Goal: Ask a question

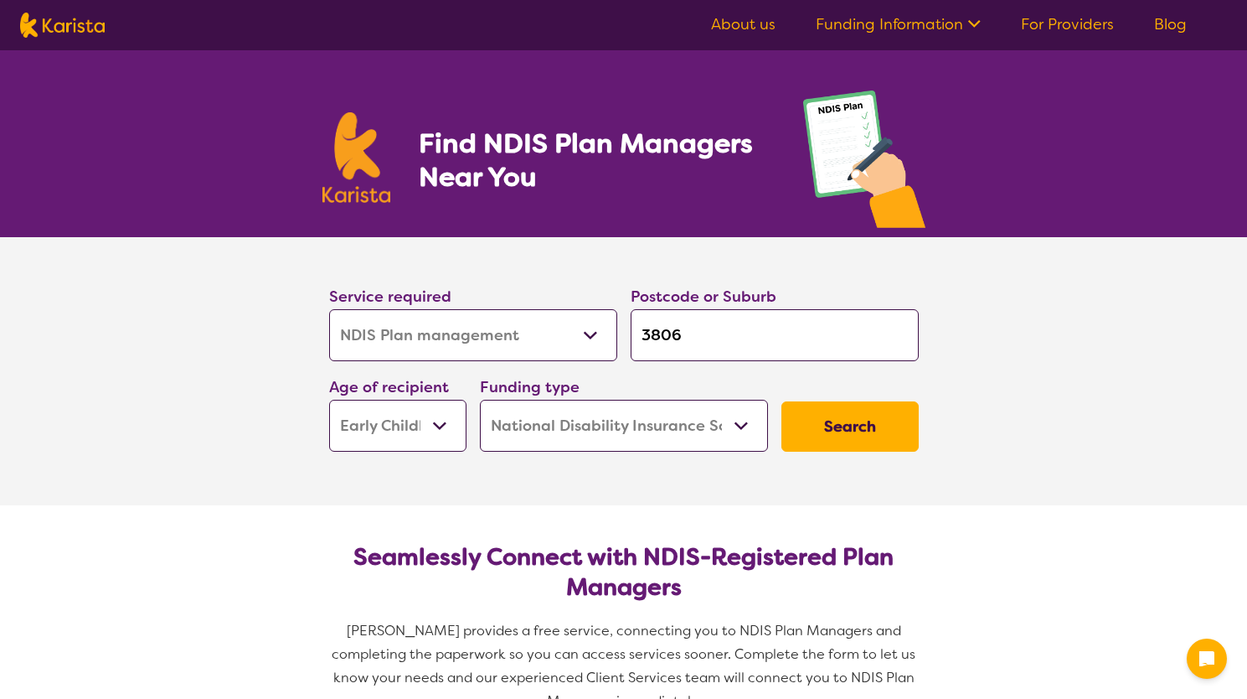
select select "NDIS Plan management"
select select "EC"
select select "NDIS"
select select "NDIS Plan management"
select select "EC"
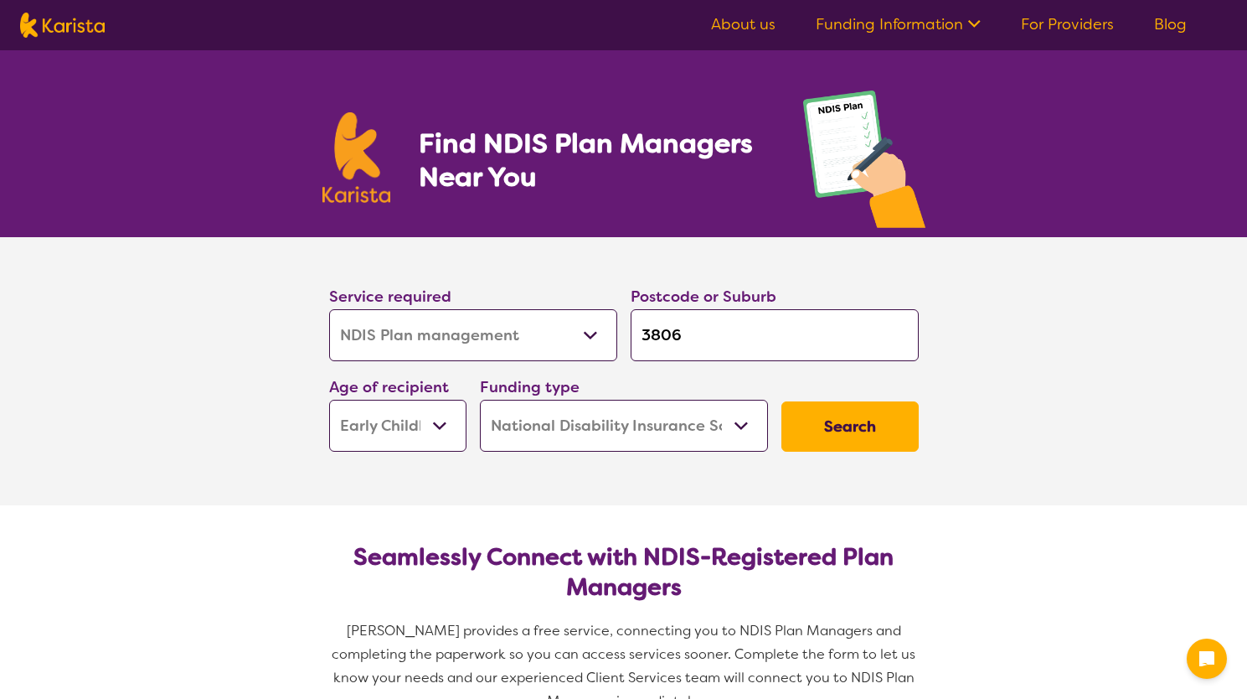
select select "NDIS"
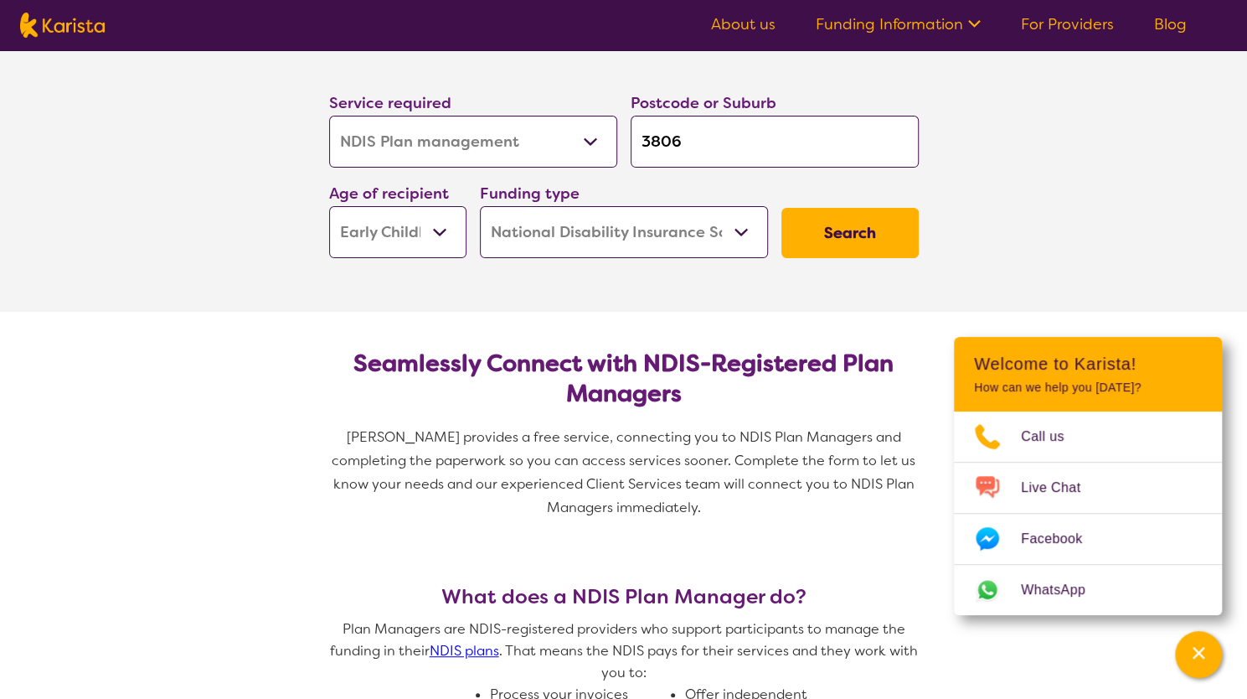
scroll to position [194, 0]
click at [883, 240] on button "Search" at bounding box center [849, 232] width 137 height 50
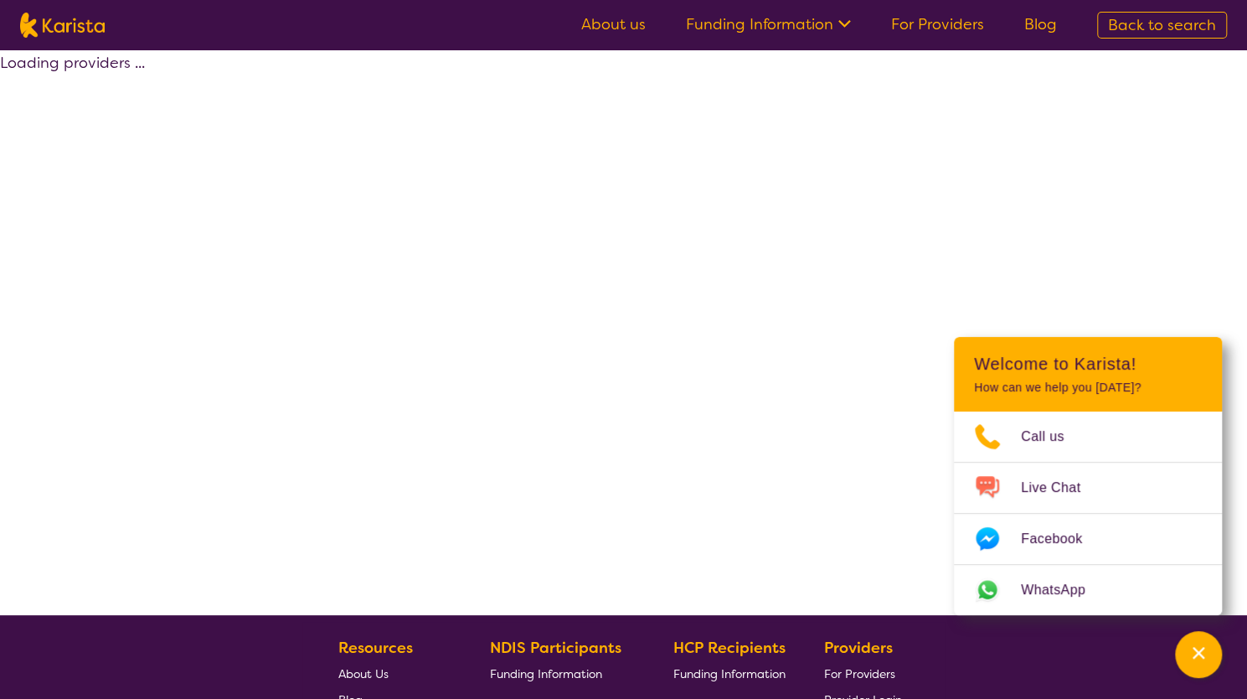
select select "by_score"
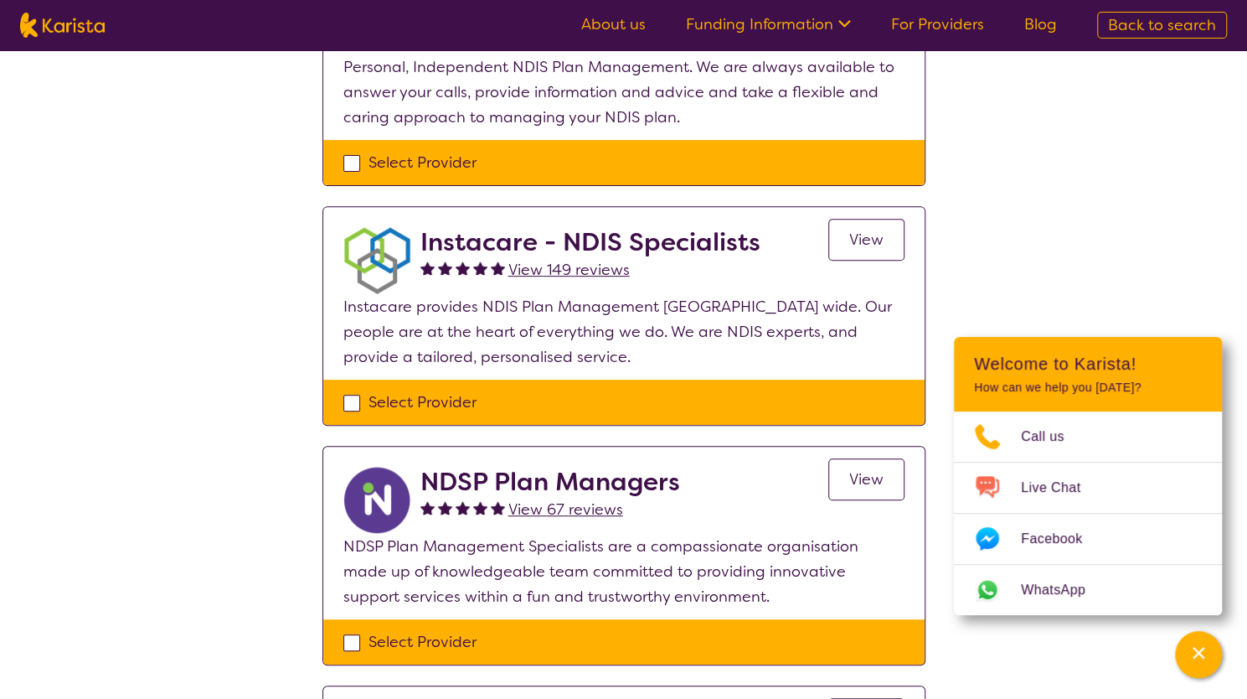
scroll to position [266, 0]
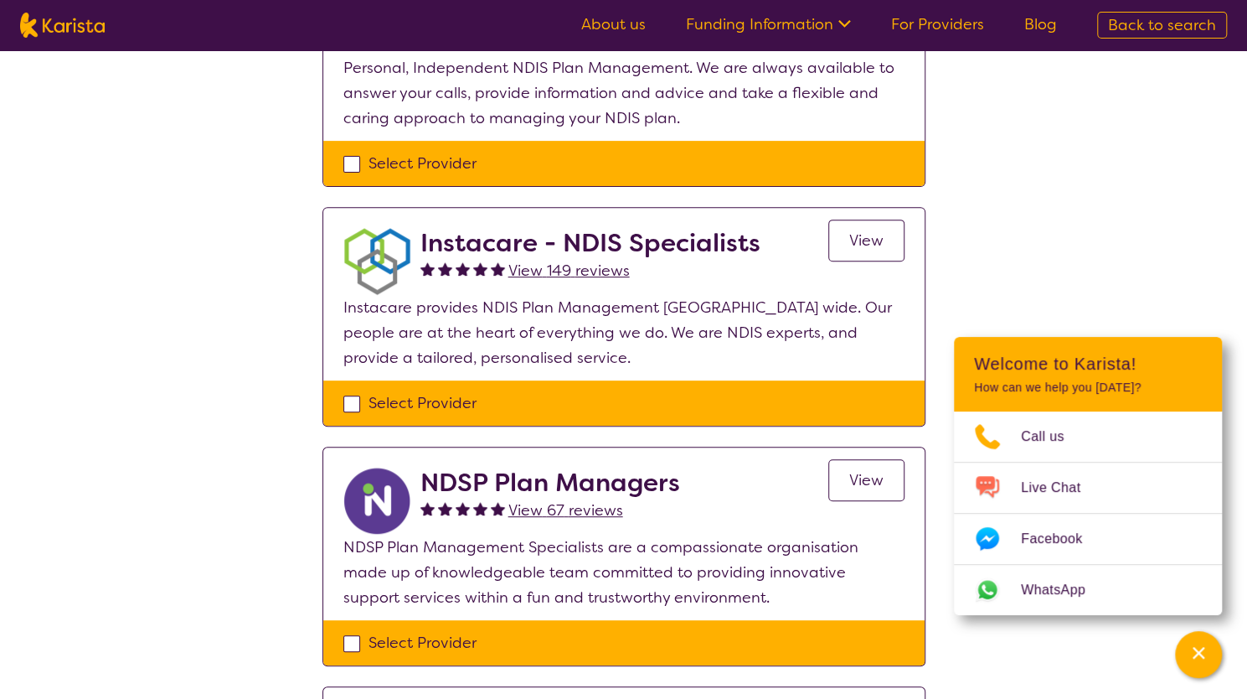
click at [891, 245] on link "View" at bounding box center [866, 240] width 76 height 42
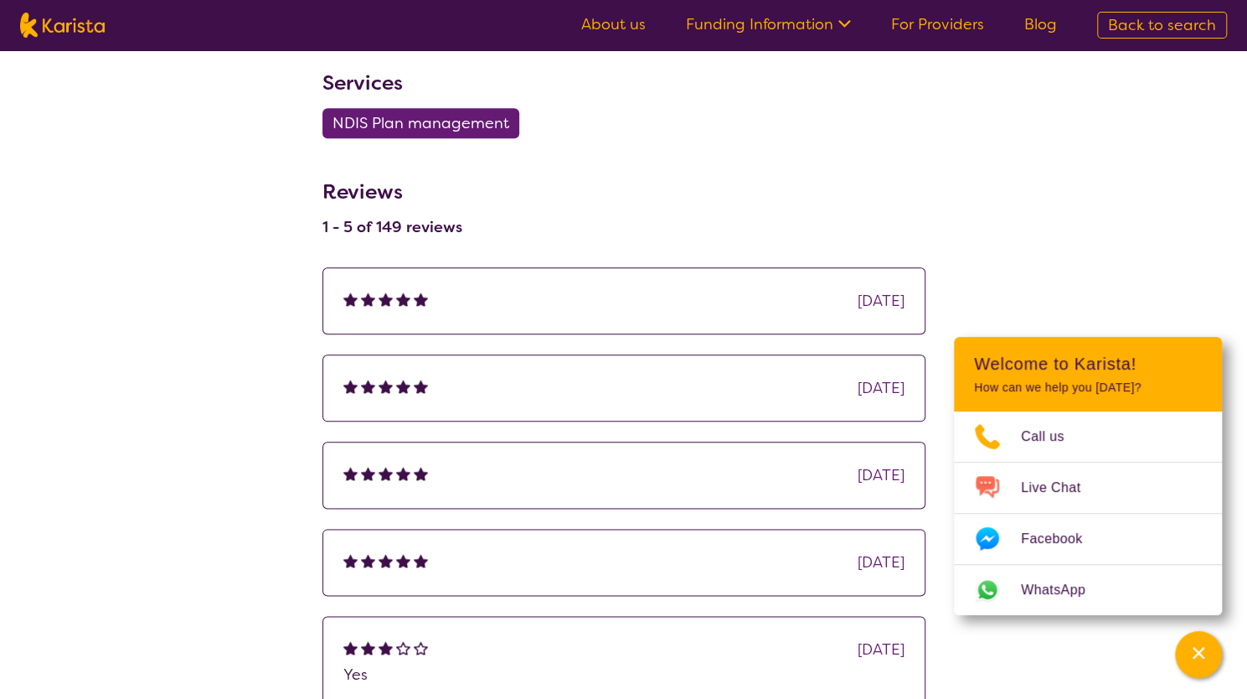
scroll to position [929, 0]
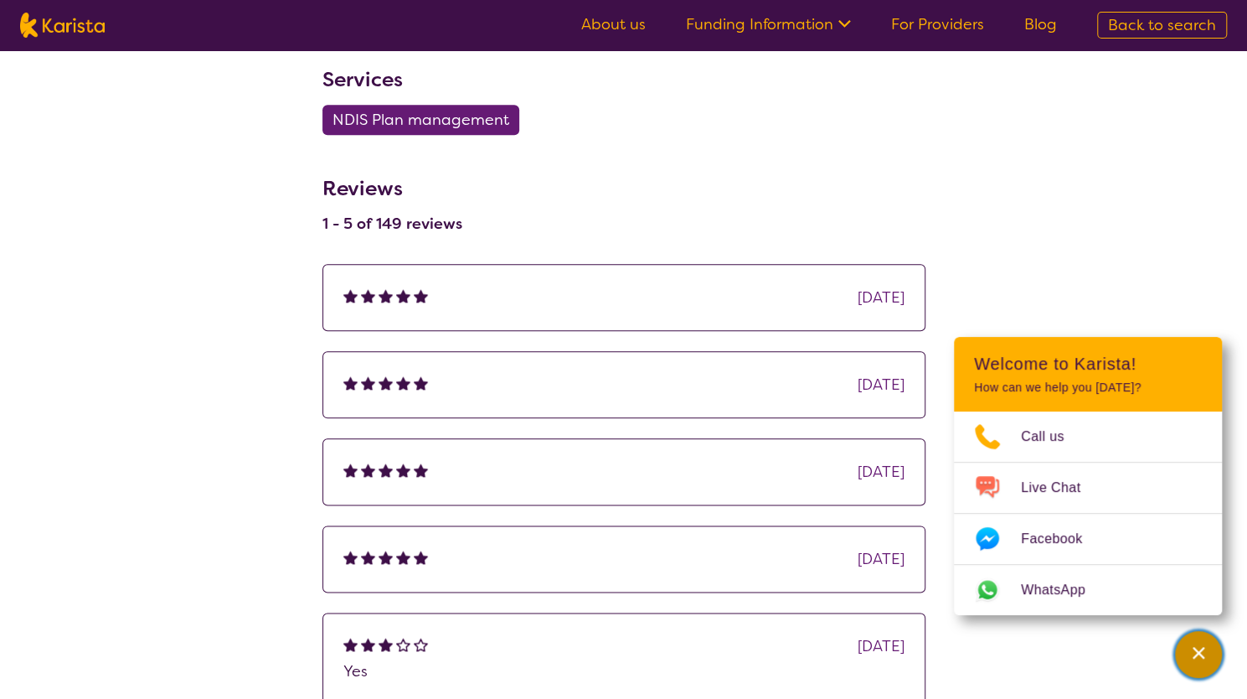
click at [1194, 663] on div "Channel Menu" at bounding box center [1199, 654] width 34 height 37
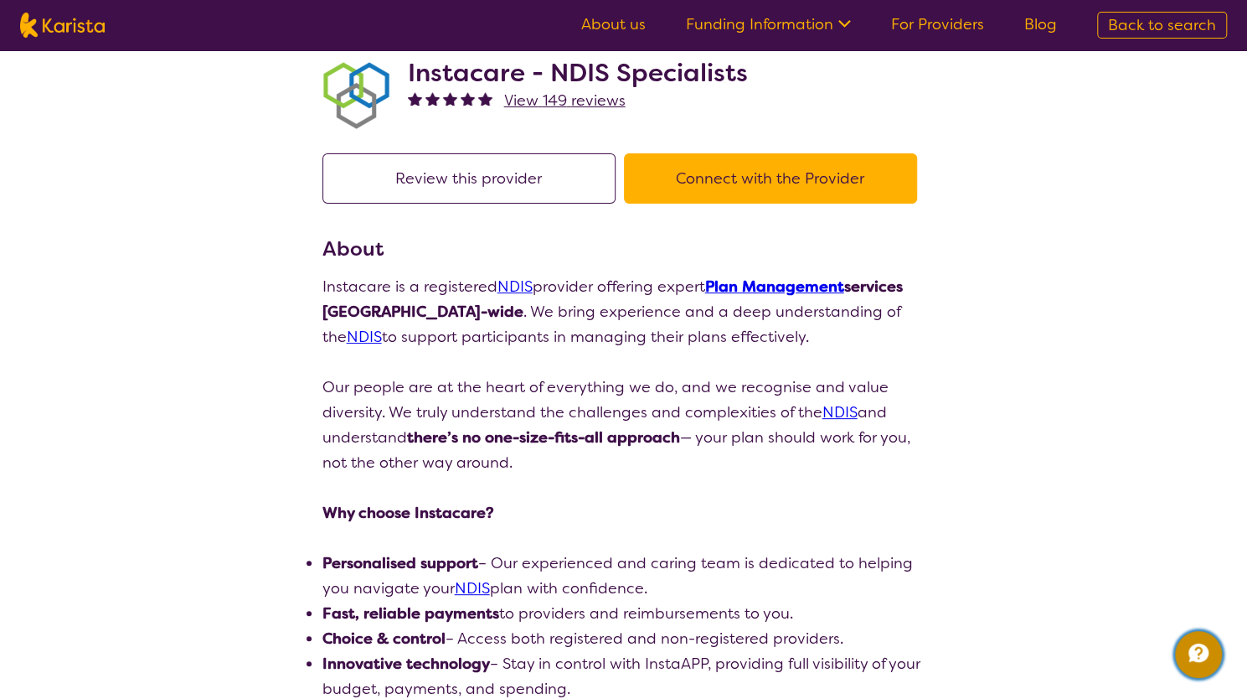
scroll to position [45, 0]
click at [724, 178] on button "Connect with the Provider" at bounding box center [770, 179] width 293 height 50
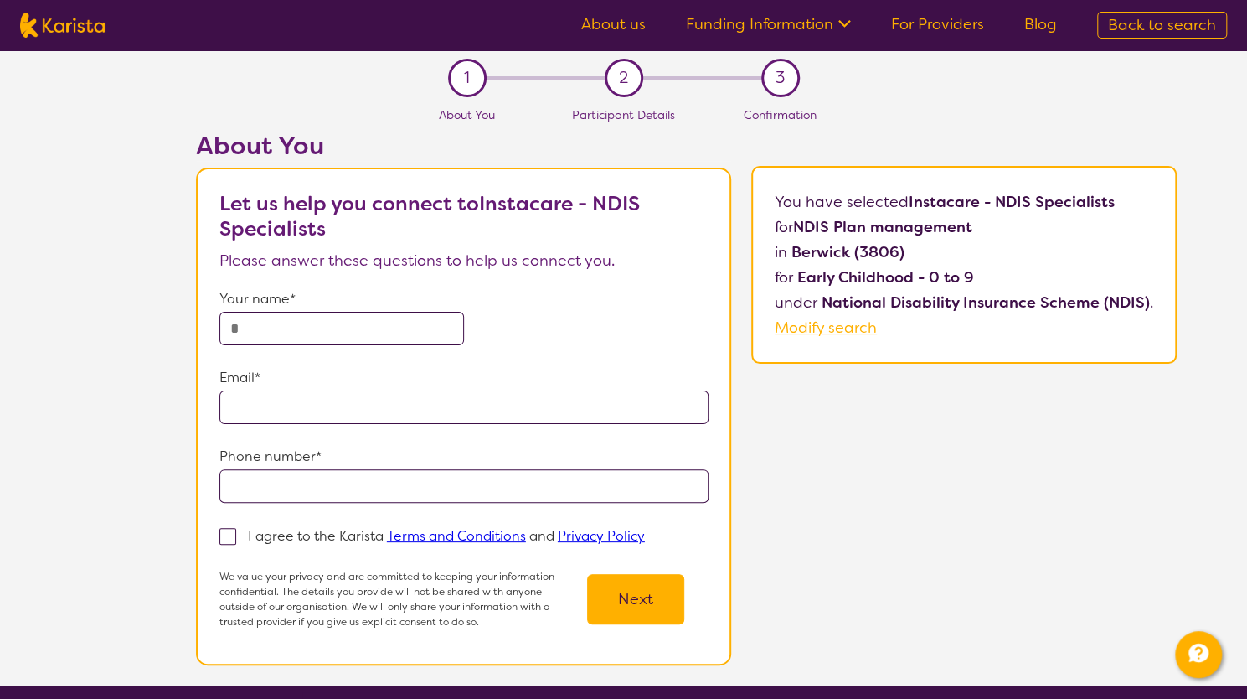
click at [352, 329] on input "text" at bounding box center [341, 329] width 245 height 34
type input "**********"
click at [266, 400] on input "email" at bounding box center [463, 407] width 489 height 34
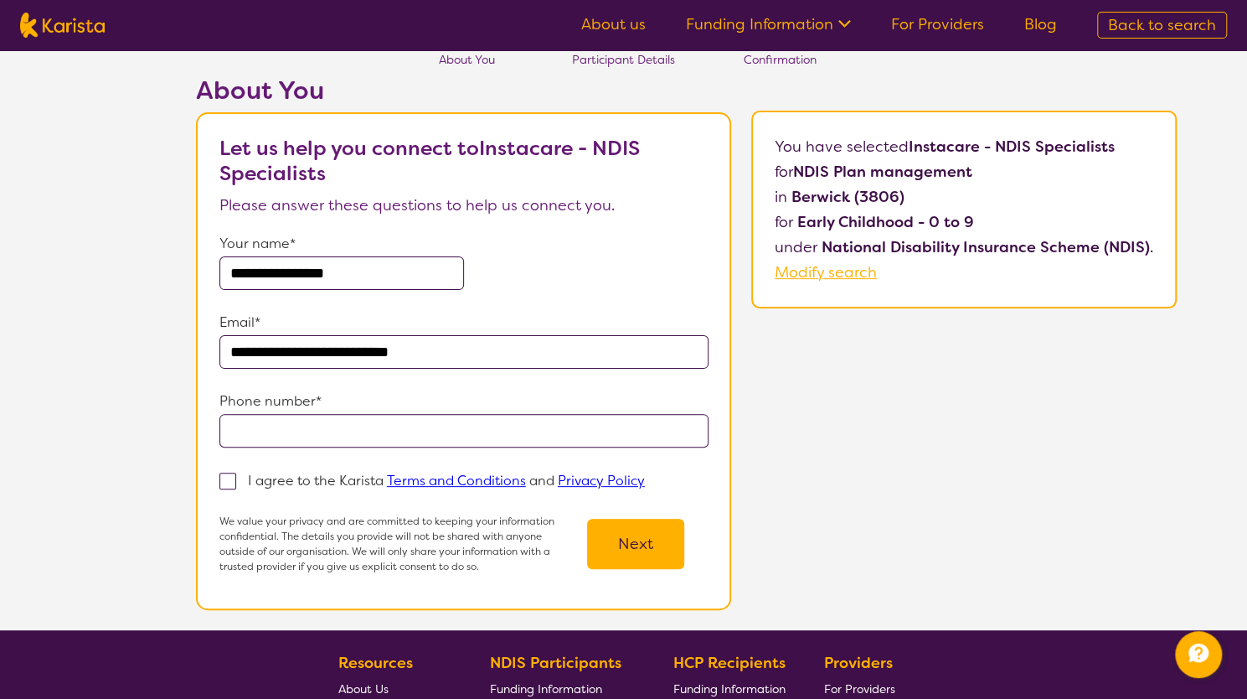
scroll to position [56, 0]
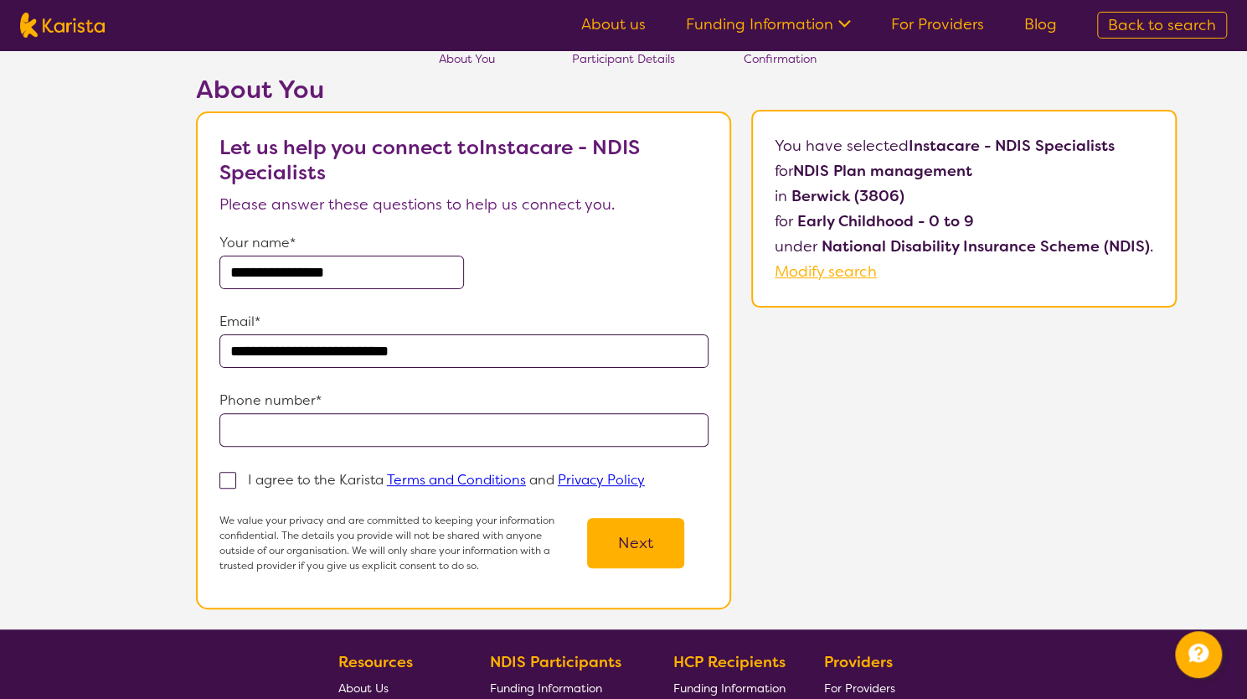
type input "**********"
click at [276, 435] on input "tel" at bounding box center [463, 430] width 489 height 34
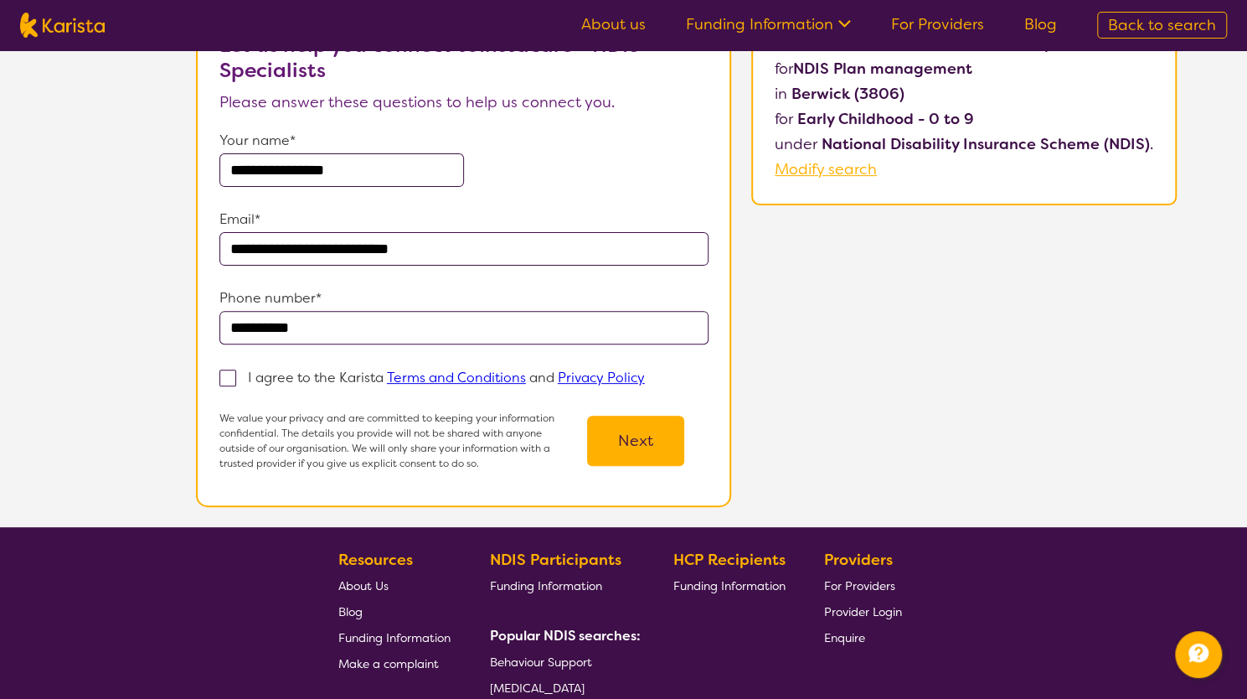
type input "**********"
click at [231, 369] on span at bounding box center [227, 377] width 17 height 17
click at [645, 371] on input "I agree to the Karista Terms and Conditions and Privacy Policy" at bounding box center [650, 376] width 11 height 11
checkbox input "true"
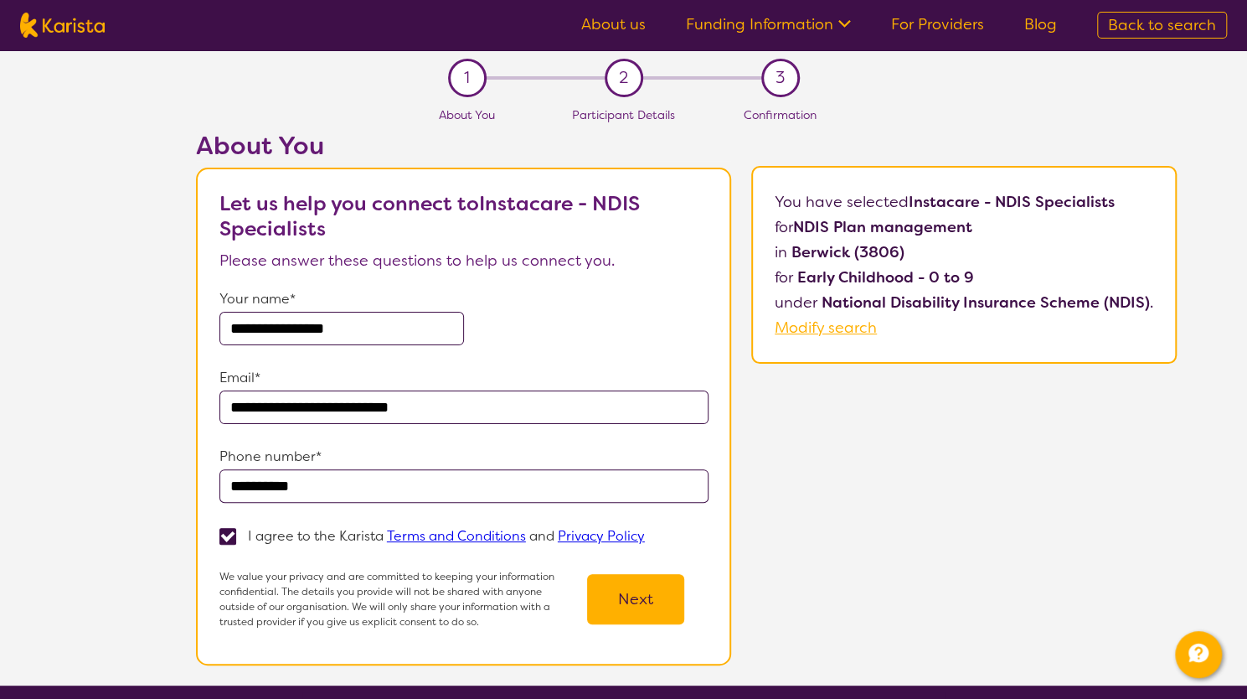
scroll to position [51, 0]
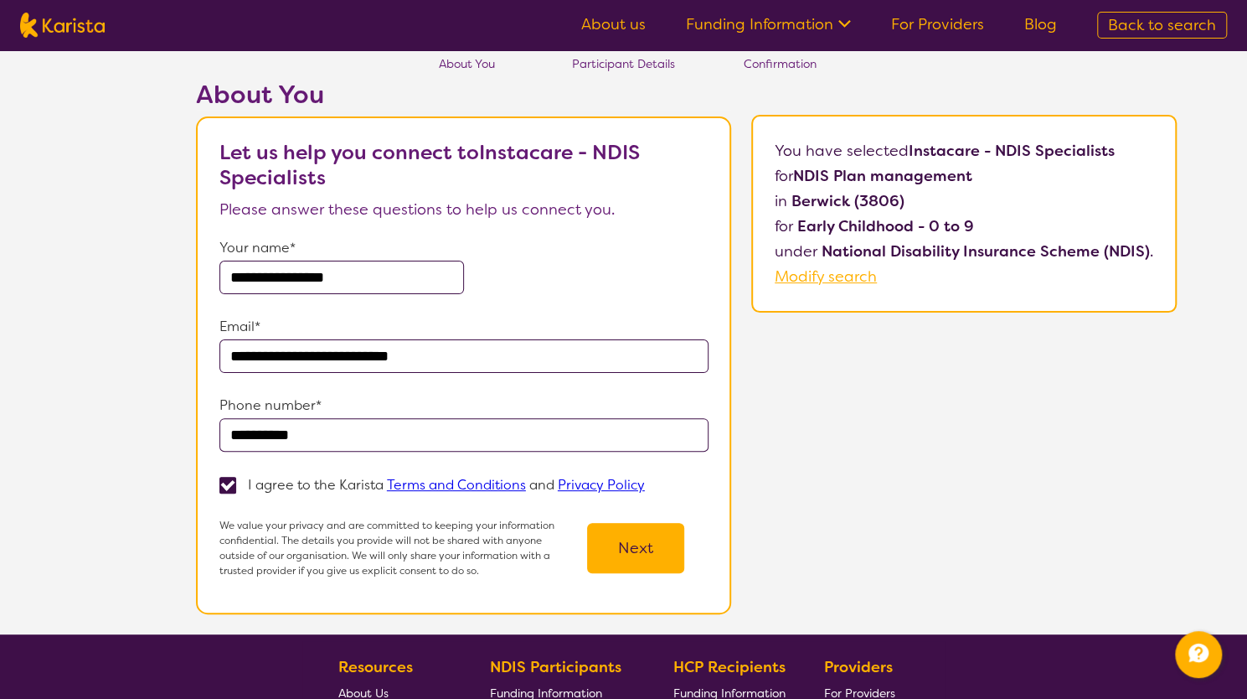
click at [626, 549] on button "Next" at bounding box center [635, 548] width 97 height 50
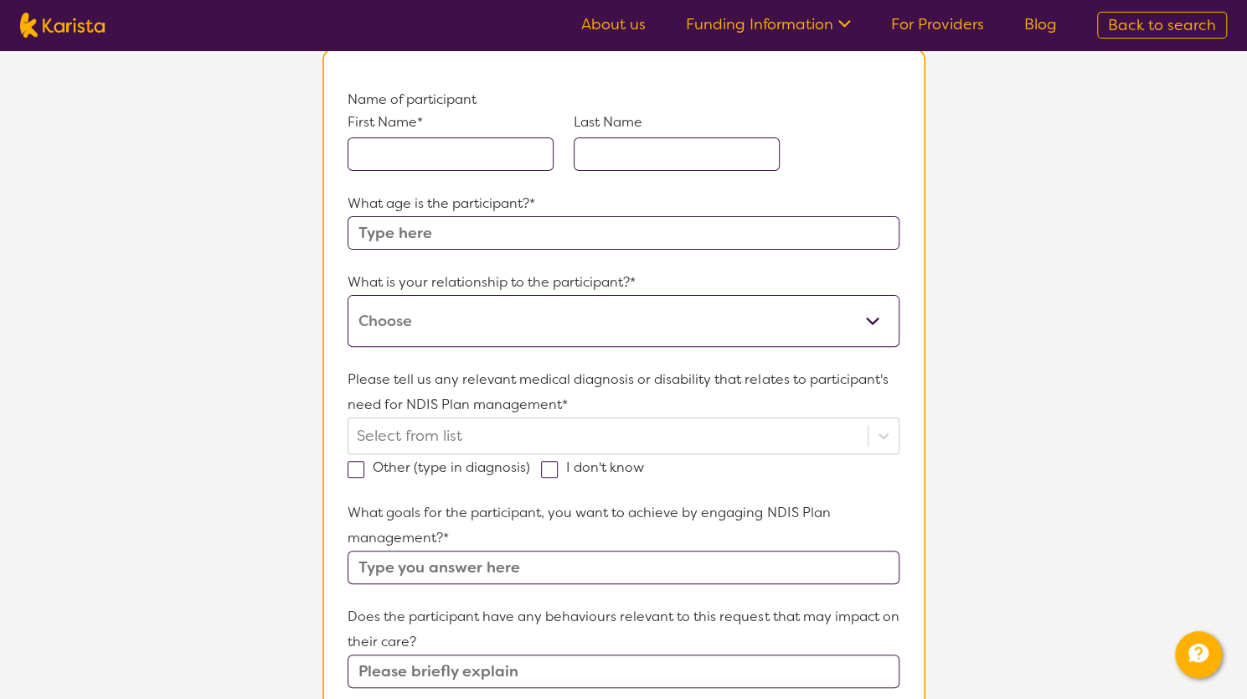
scroll to position [161, 0]
click at [442, 160] on input "text" at bounding box center [451, 154] width 206 height 34
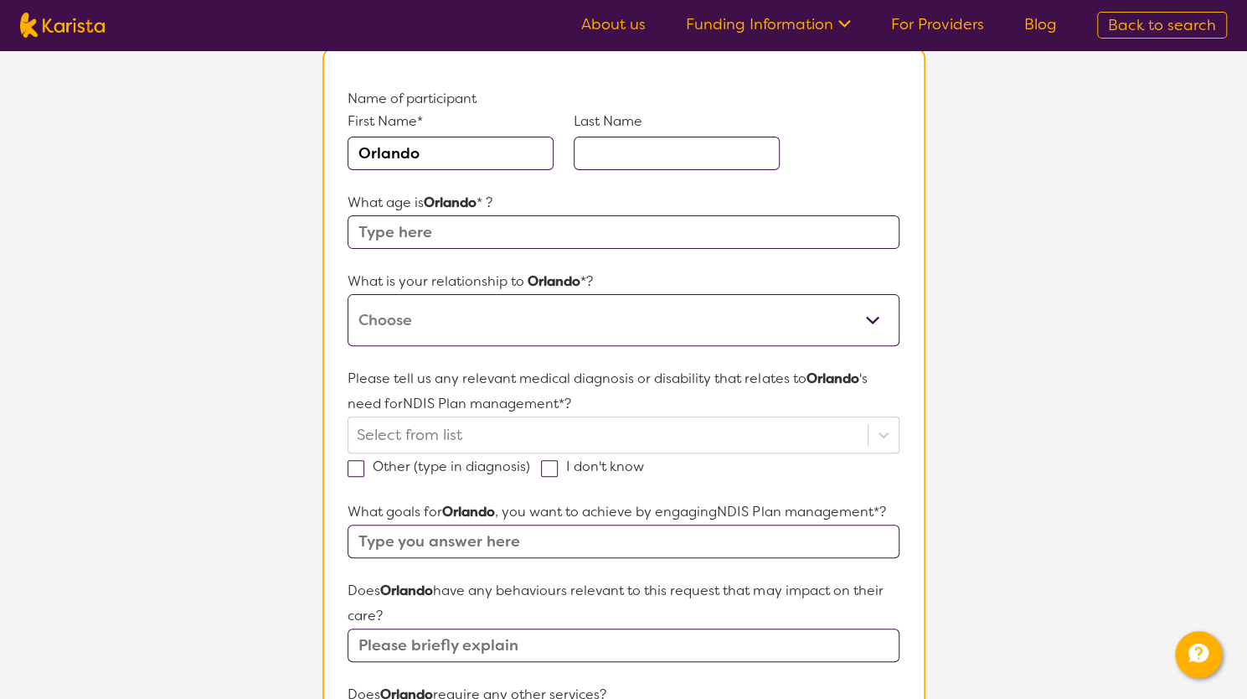
type input "Orlando"
type input "[PERSON_NAME]"
click at [442, 236] on input "text" at bounding box center [623, 232] width 551 height 34
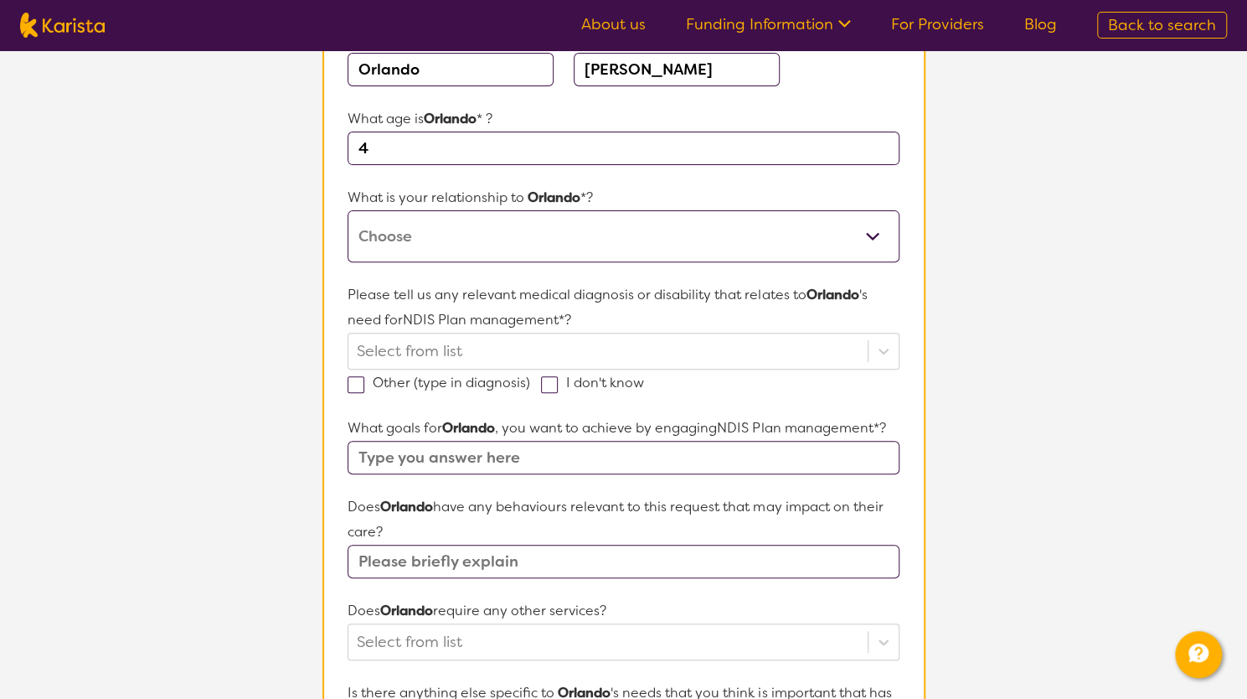
type input "4"
click at [442, 235] on select "This request is for myself I am their parent I am their child I am their spouse…" at bounding box center [623, 236] width 551 height 52
select select "I am their parent"
click at [348, 210] on select "This request is for myself I am their parent I am their child I am their spouse…" at bounding box center [623, 236] width 551 height 52
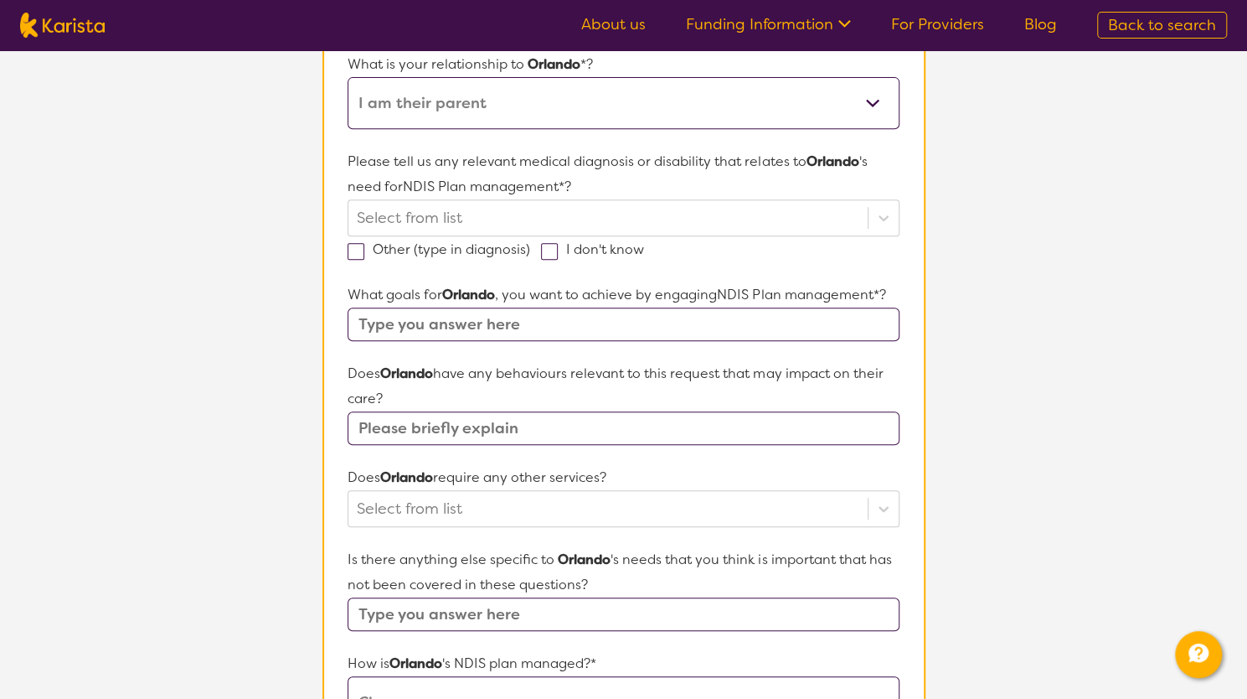
scroll to position [379, 0]
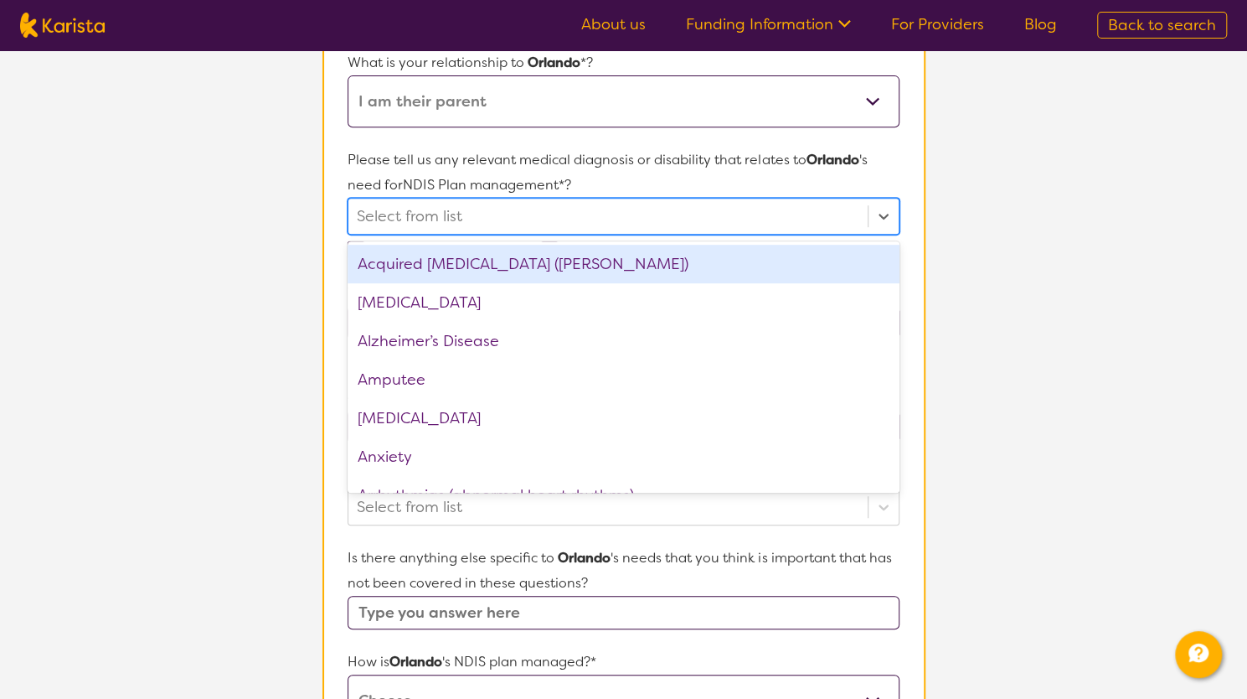
click at [499, 207] on div at bounding box center [608, 216] width 502 height 28
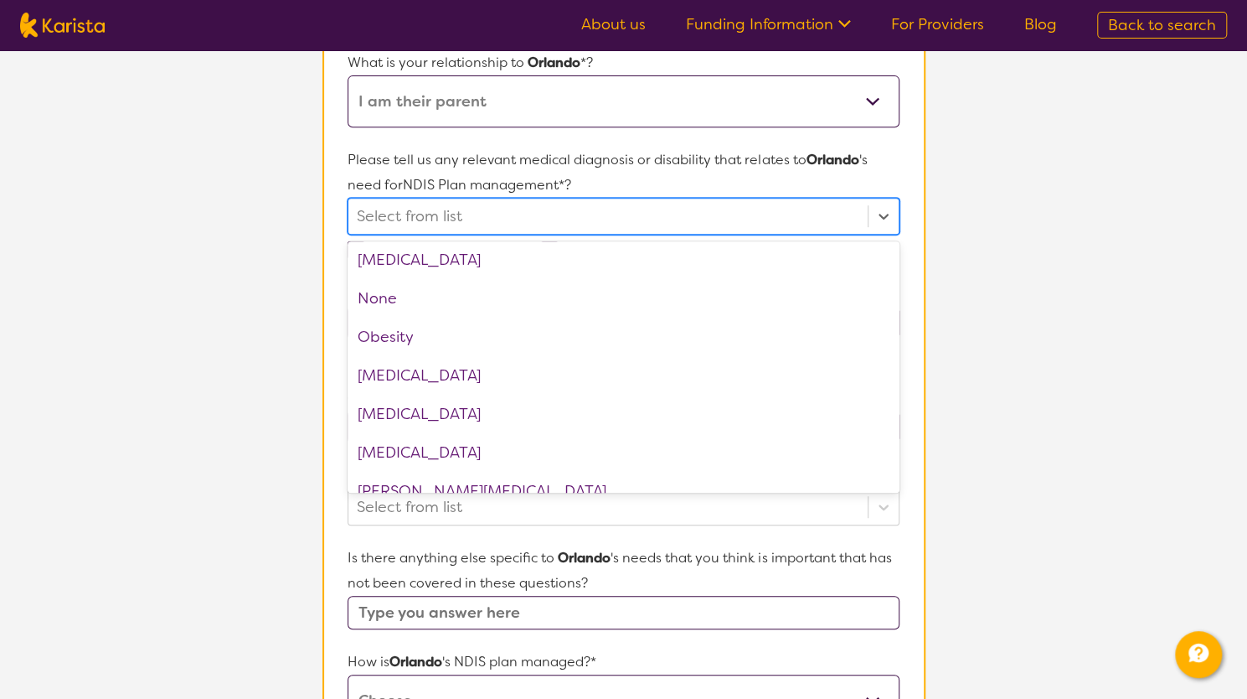
scroll to position [1862, 0]
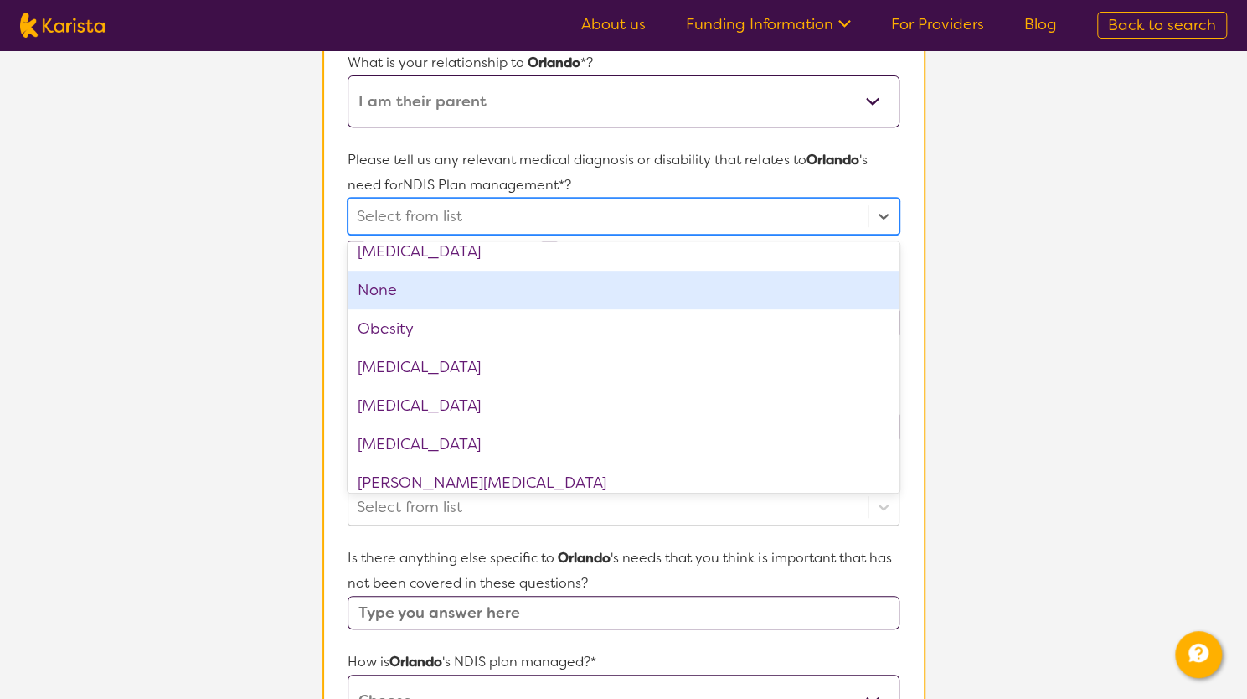
click at [422, 281] on div "None" at bounding box center [623, 290] width 551 height 39
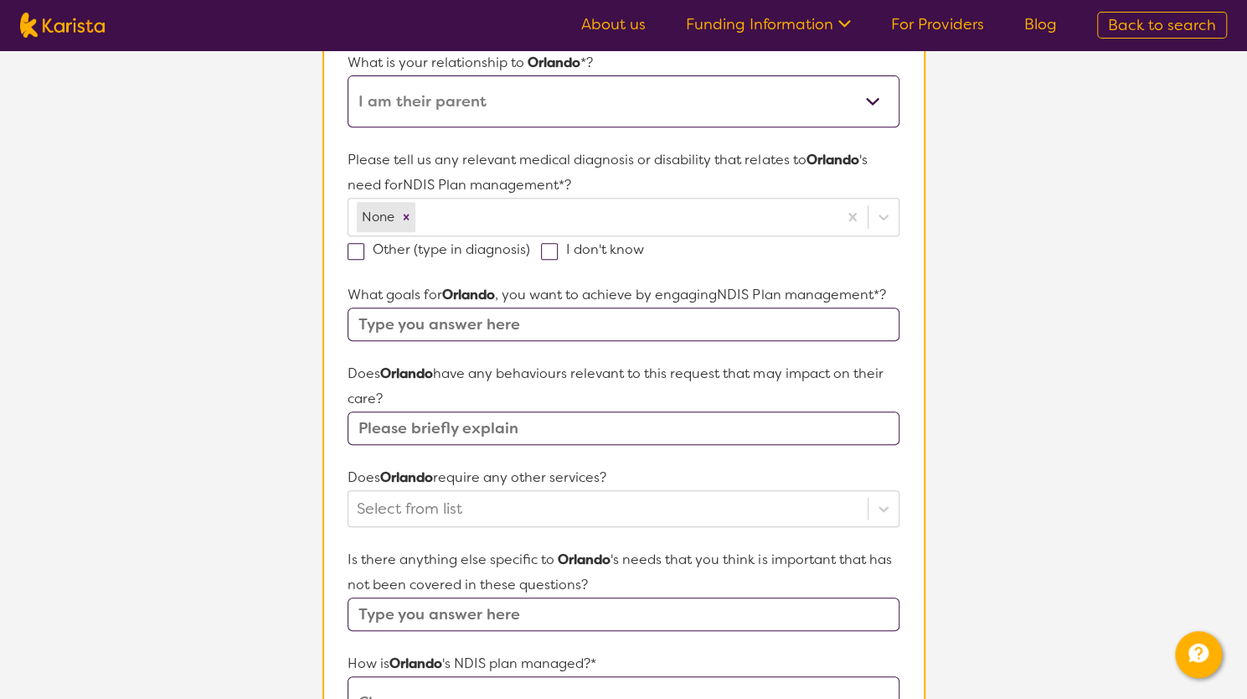
click at [253, 299] on section "L About You 2 Participant Details 3 Confirmation Participant Details & Service …" at bounding box center [623, 397] width 1247 height 1452
click at [420, 327] on input "text" at bounding box center [623, 324] width 551 height 34
click at [541, 328] on input "text" at bounding box center [623, 324] width 551 height 34
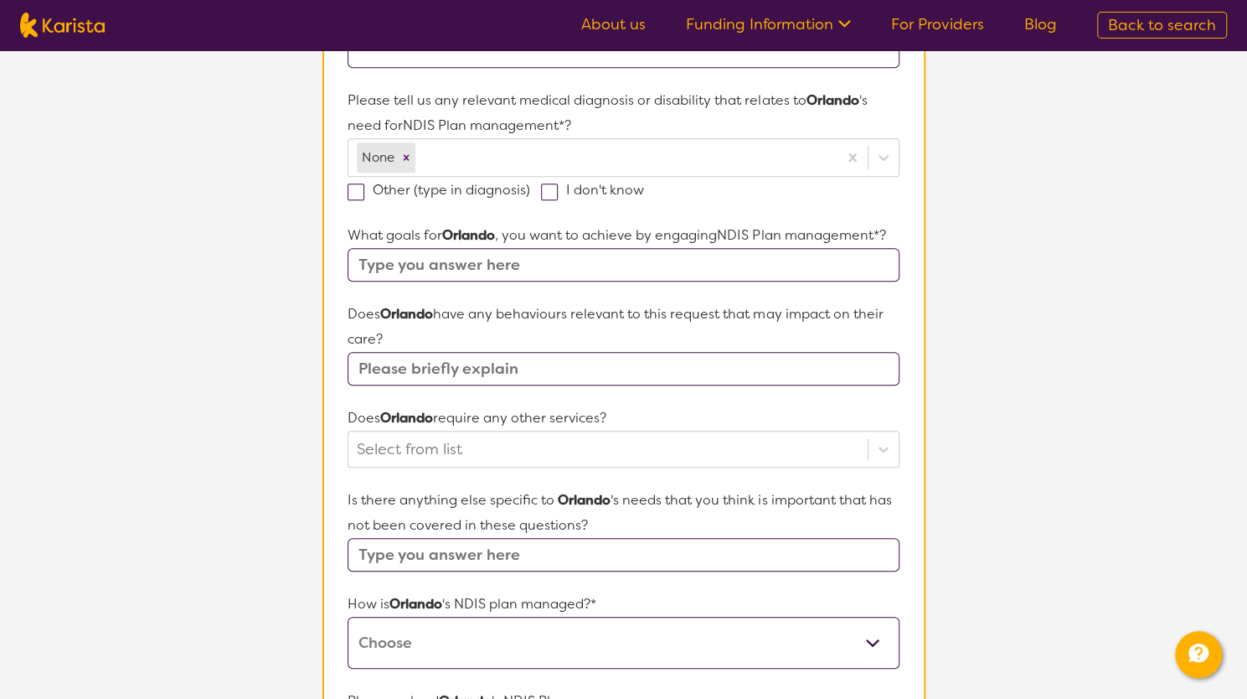
scroll to position [438, 0]
